Goal: Transaction & Acquisition: Purchase product/service

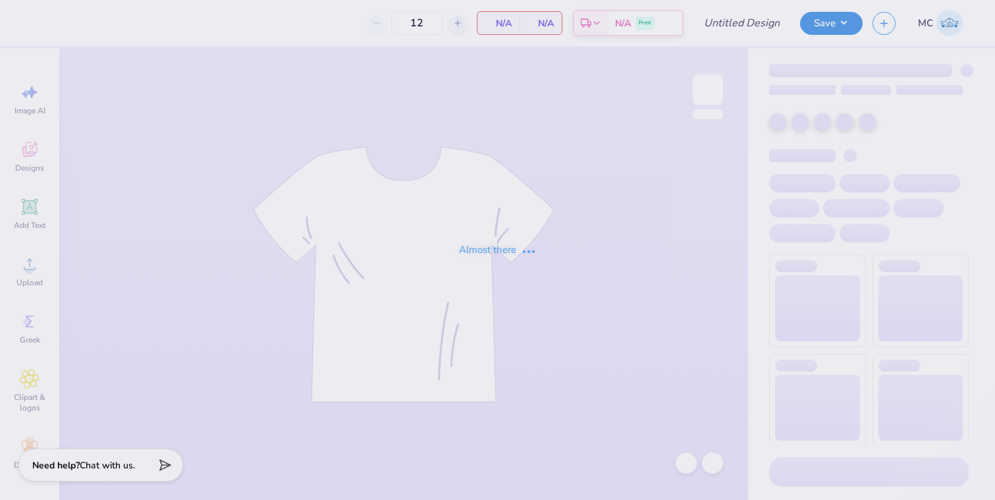
type input "PR Merch"
type input "24"
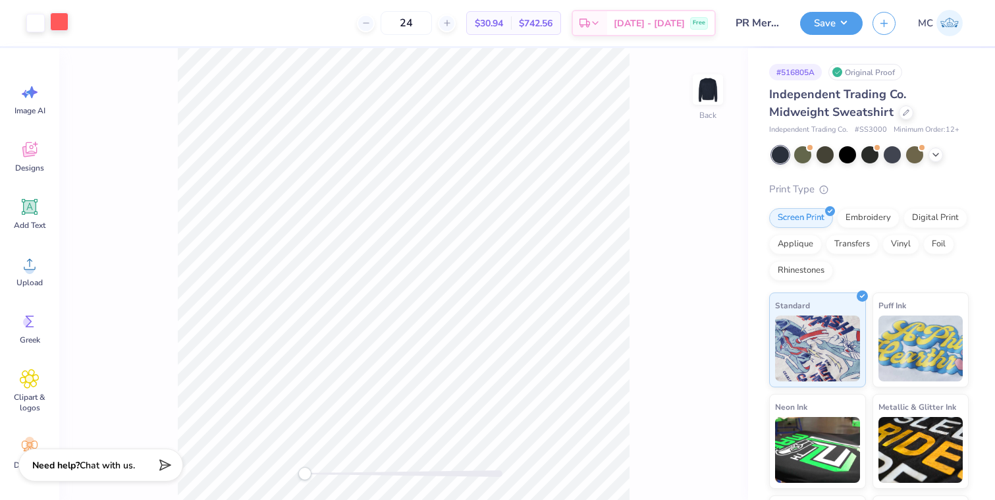
click at [56, 18] on div at bounding box center [59, 22] width 18 height 18
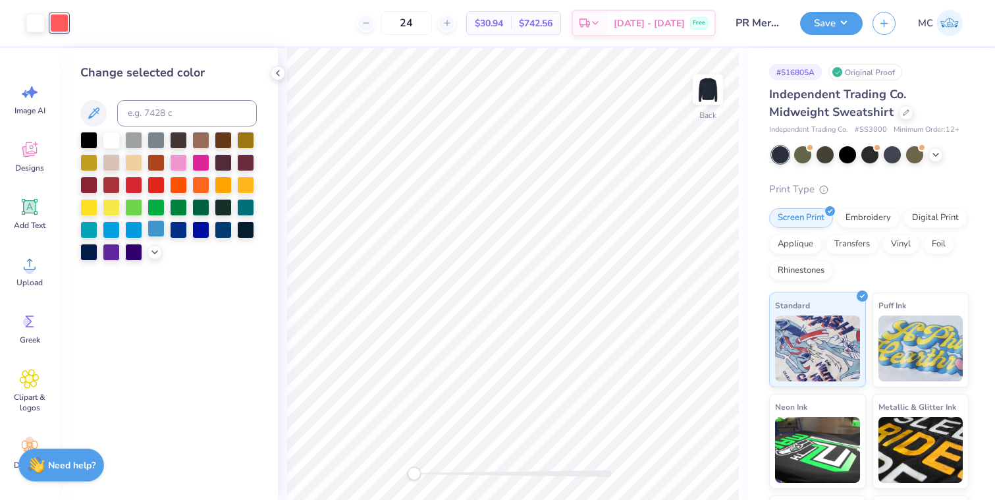
click at [155, 229] on div at bounding box center [155, 228] width 17 height 17
click at [191, 23] on div "24 $30.94 Per Item $742.56 Total Est. Delivery [DATE] - [DATE] Free" at bounding box center [396, 23] width 637 height 46
click at [838, 24] on button "Save" at bounding box center [831, 21] width 63 height 23
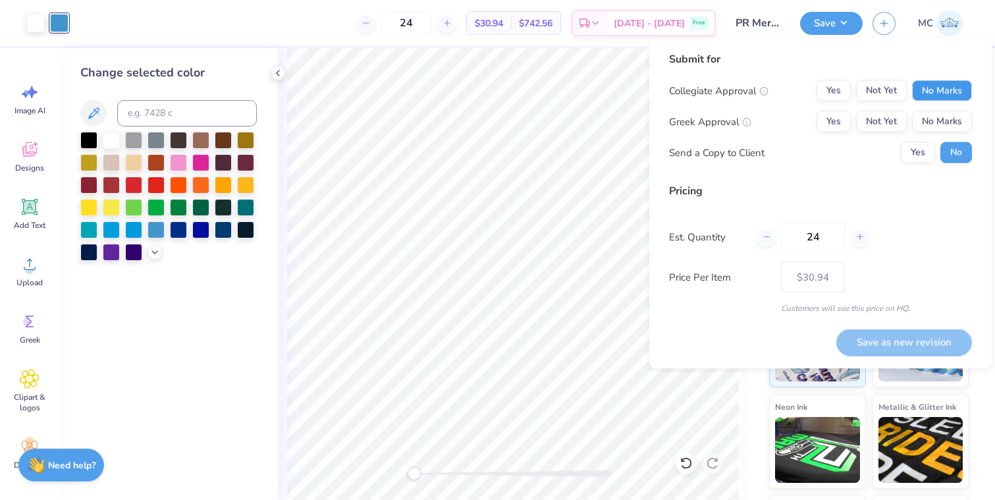
click at [958, 87] on button "No Marks" at bounding box center [942, 90] width 60 height 21
click at [943, 119] on button "No Marks" at bounding box center [942, 121] width 60 height 21
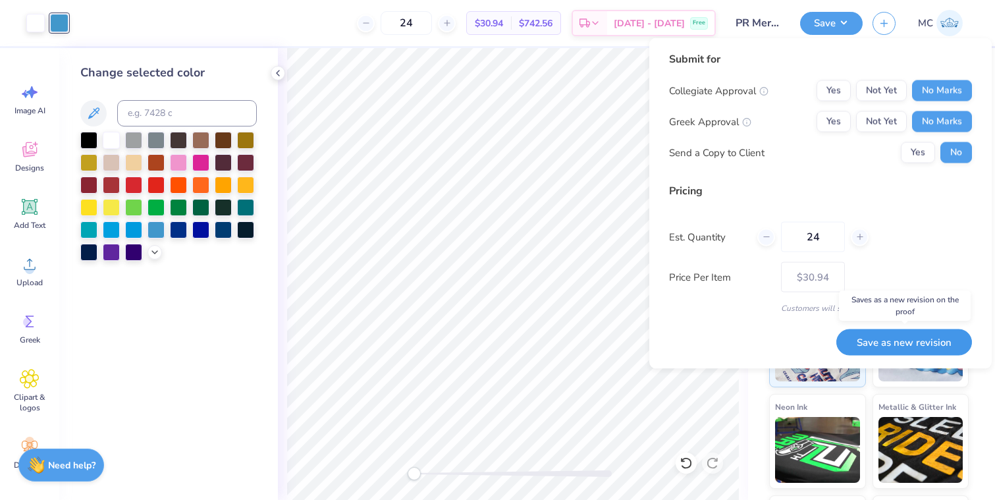
click at [880, 336] on button "Save as new revision" at bounding box center [904, 342] width 136 height 27
type input "$30.94"
